Goal: Transaction & Acquisition: Purchase product/service

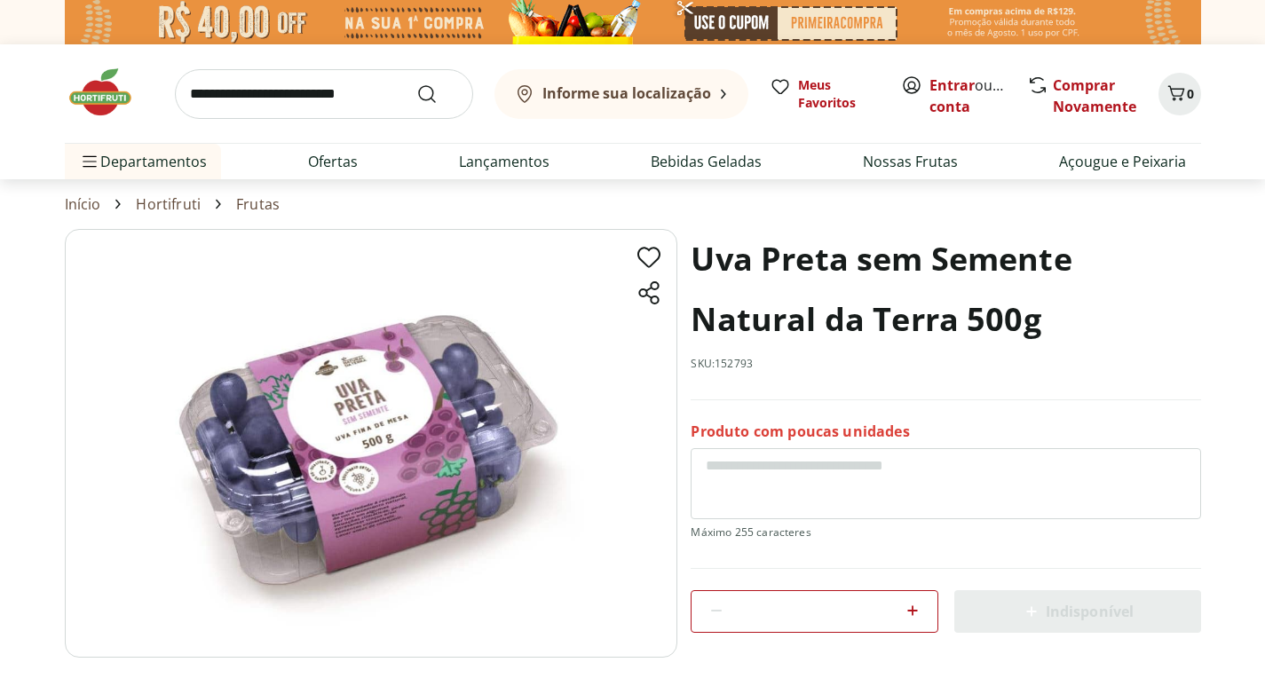
click at [430, 357] on img at bounding box center [371, 443] width 612 height 429
click at [391, 398] on img at bounding box center [371, 443] width 612 height 429
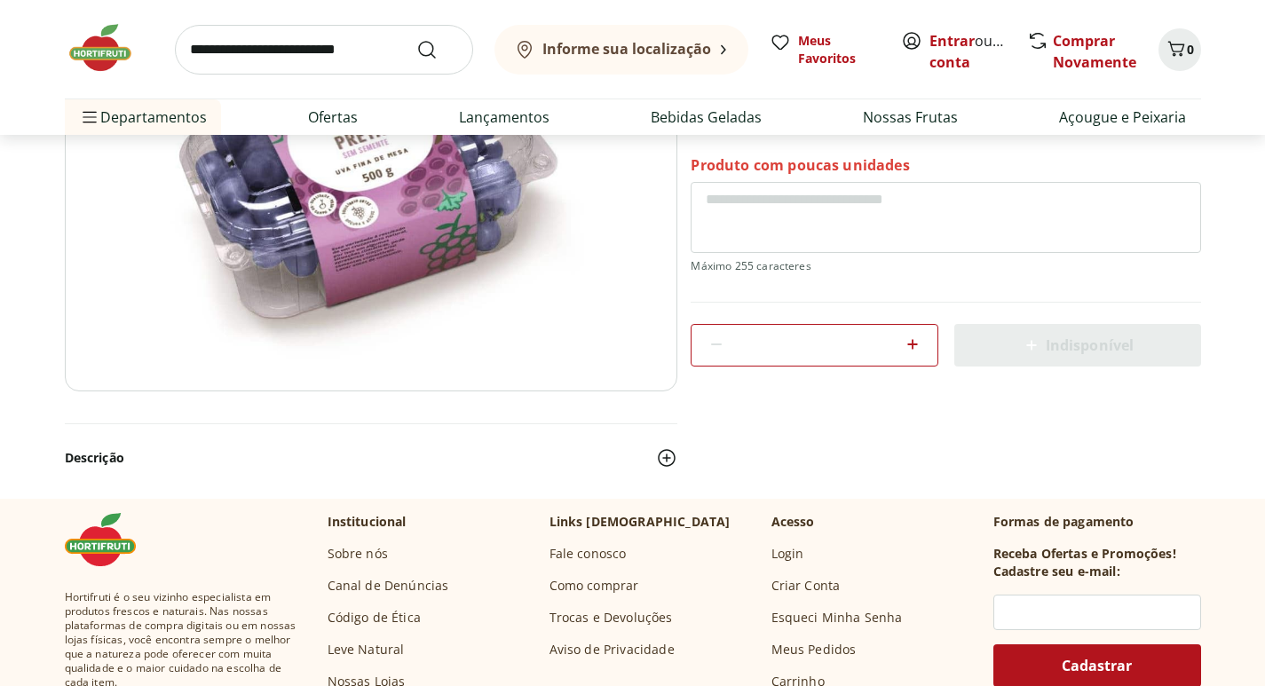
drag, startPoint x: 468, startPoint y: 175, endPoint x: 476, endPoint y: 189, distance: 16.3
click at [470, 178] on img at bounding box center [371, 177] width 612 height 429
